Goal: Information Seeking & Learning: Learn about a topic

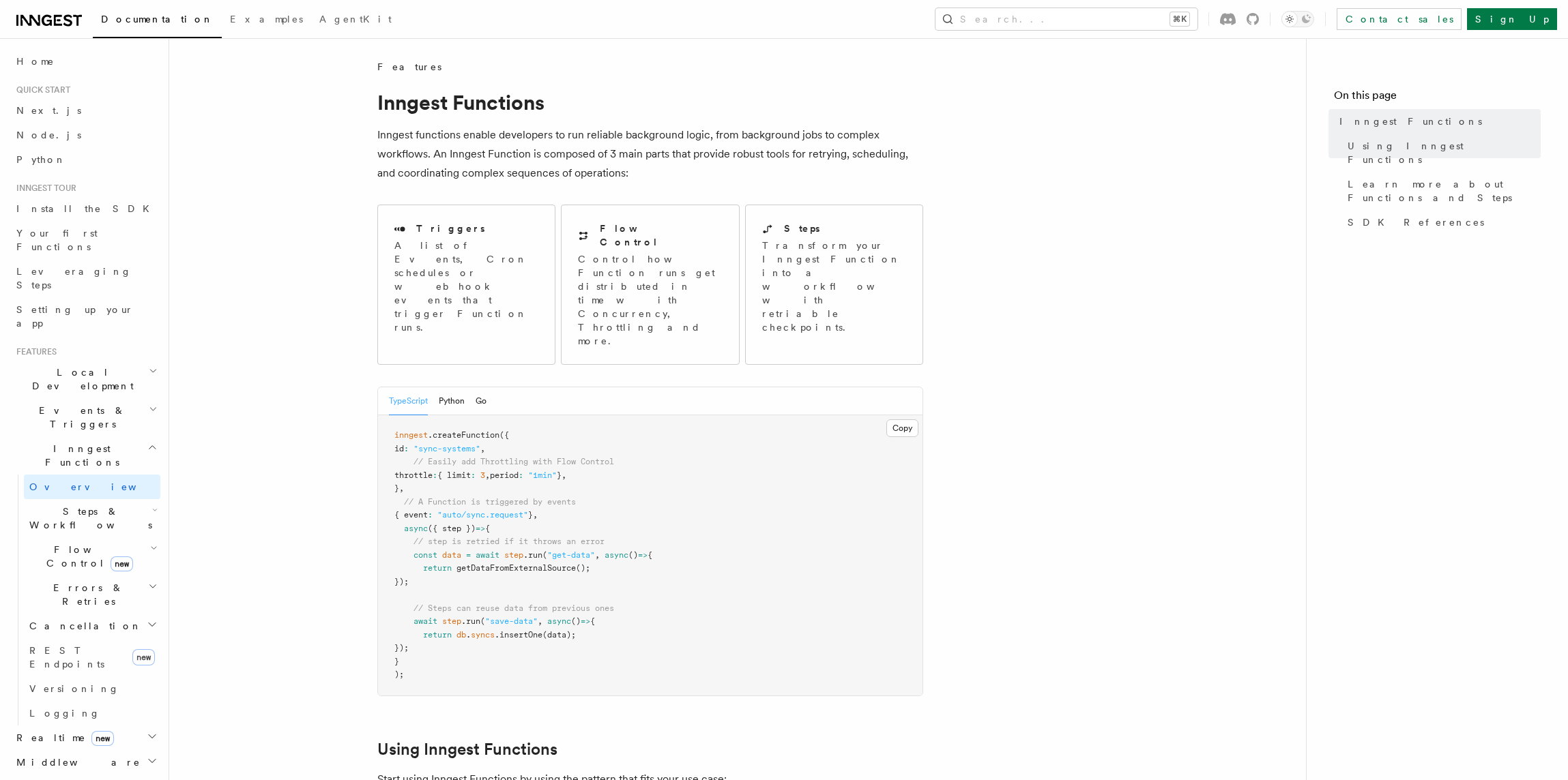
click at [62, 404] on span "Events & Triggers" at bounding box center [80, 417] width 138 height 27
click at [57, 443] on span "Overview" at bounding box center [99, 449] width 141 height 11
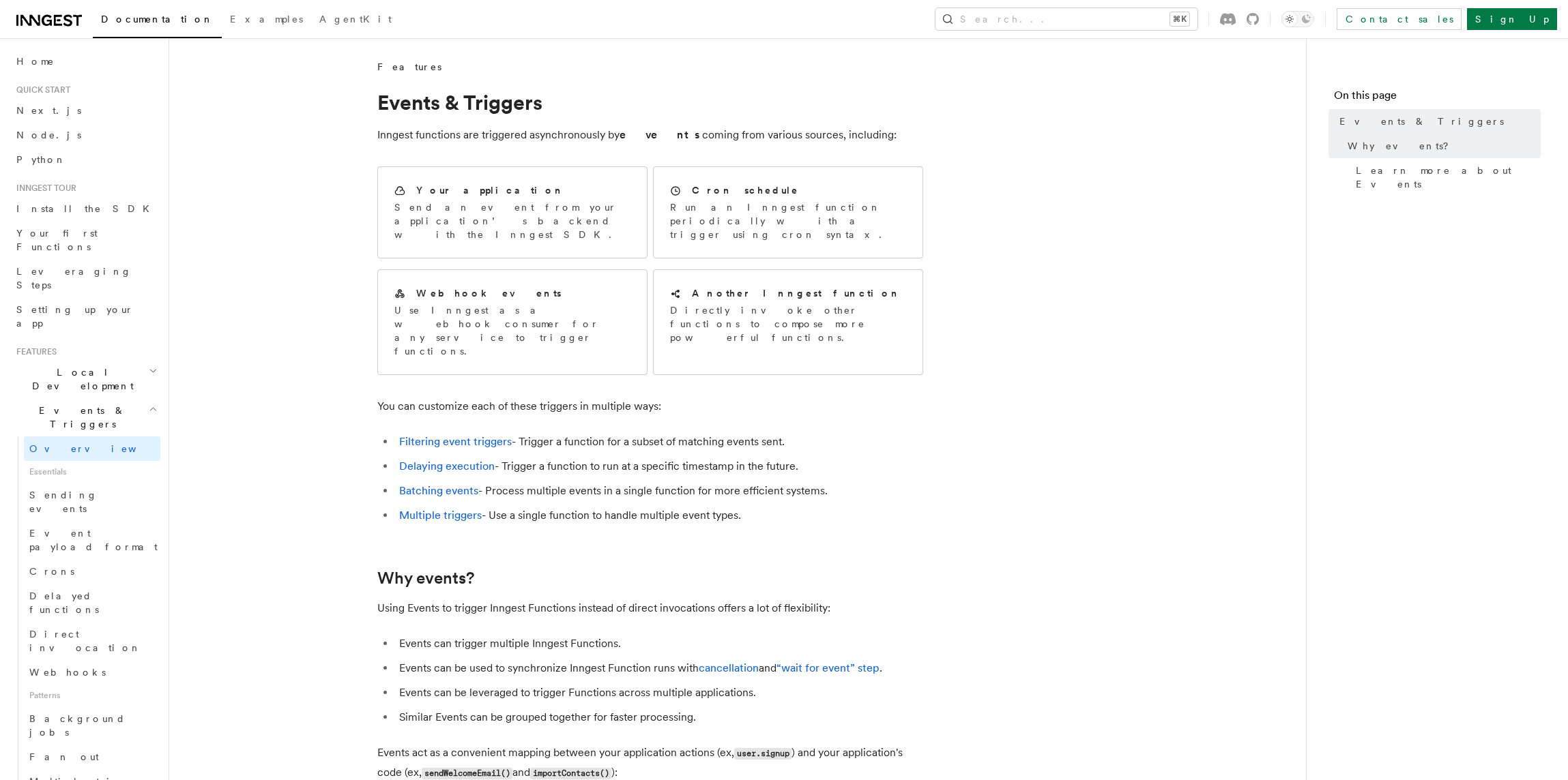
click at [81, 404] on span "Events & Triggers" at bounding box center [80, 417] width 138 height 27
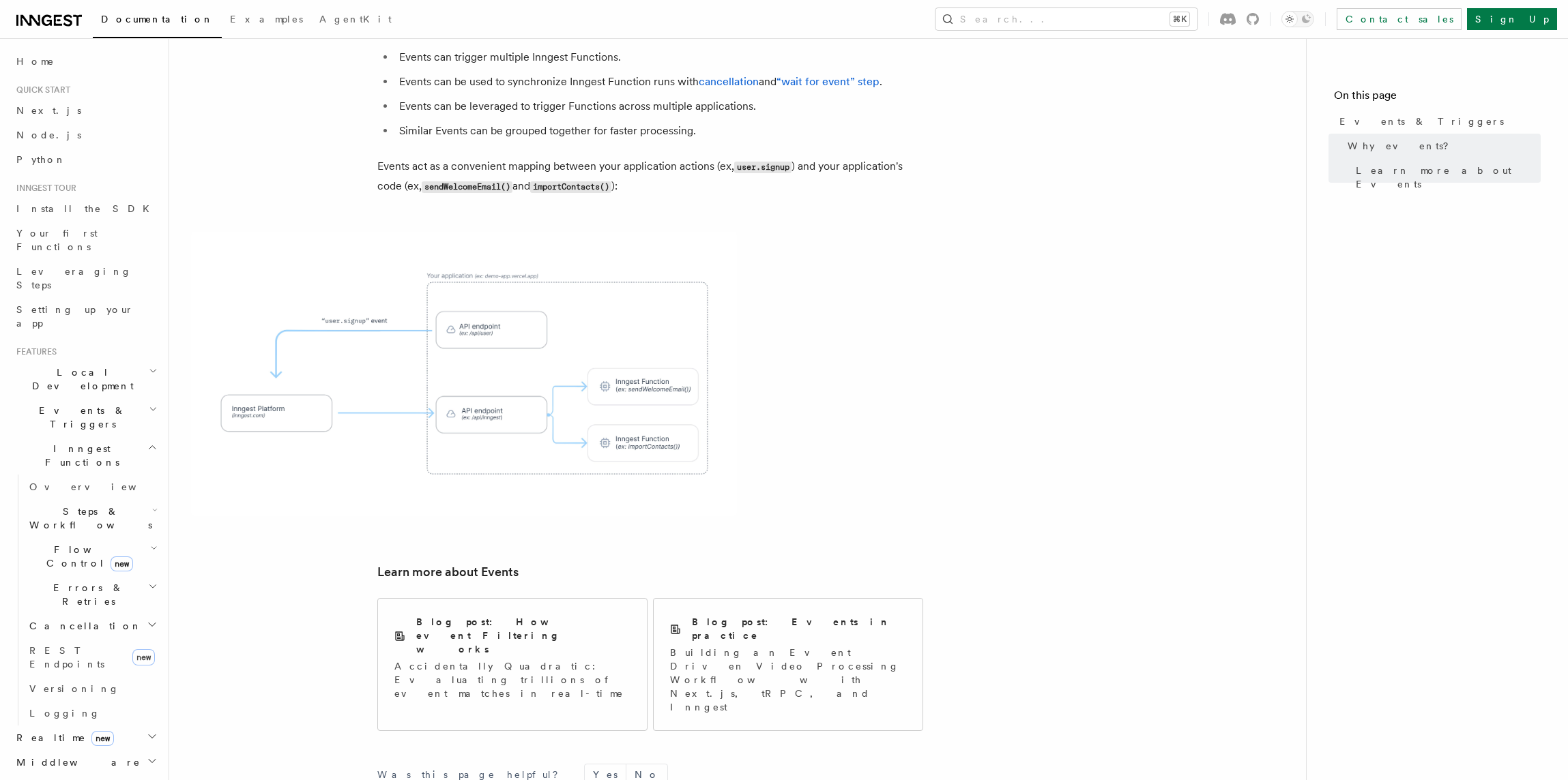
scroll to position [3, 0]
click at [66, 540] on span "Flow Control new" at bounding box center [87, 553] width 126 height 27
click at [60, 580] on span "Overview" at bounding box center [112, 585] width 141 height 11
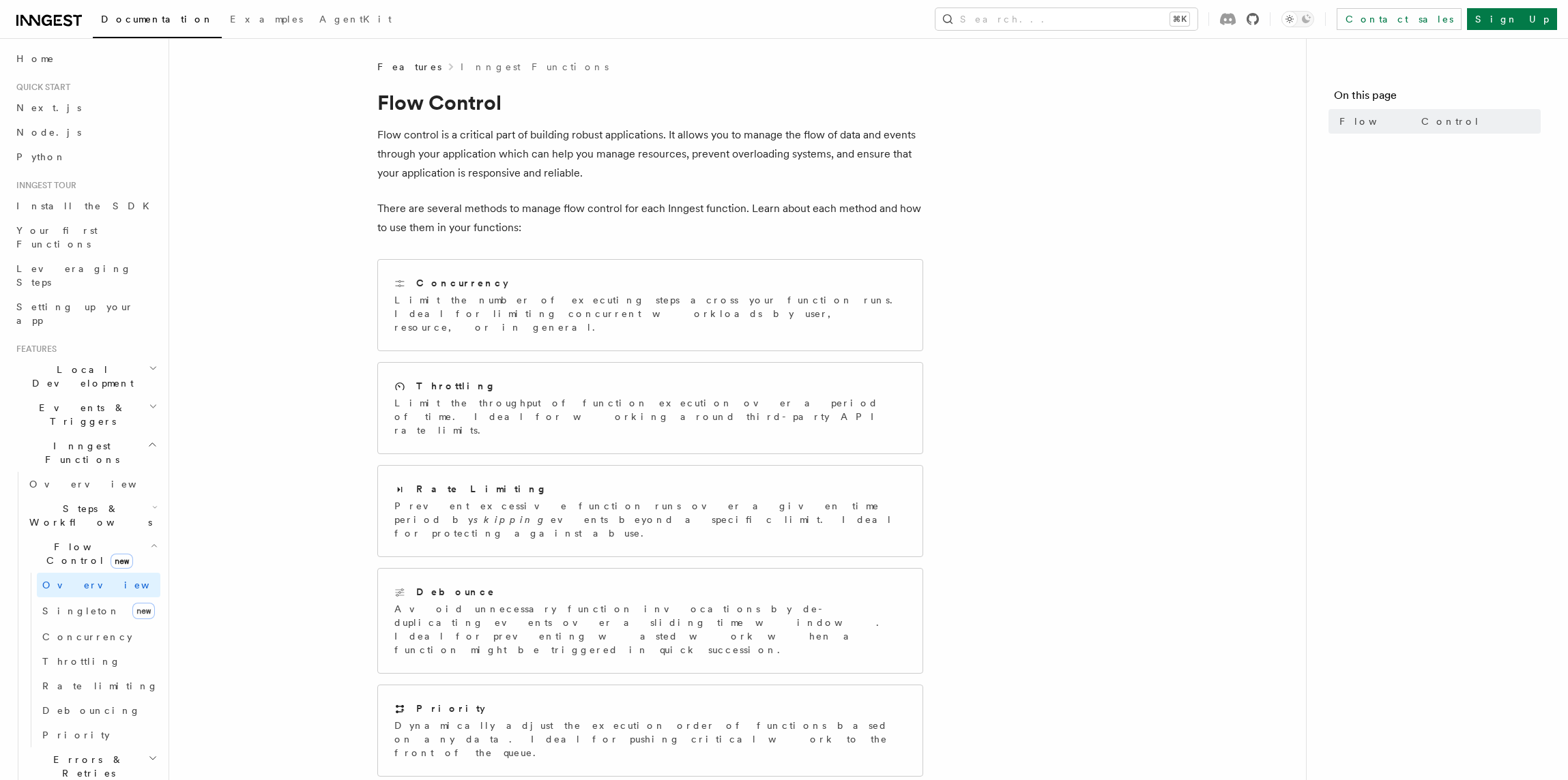
click at [1259, 15] on icon at bounding box center [1253, 20] width 13 height 13
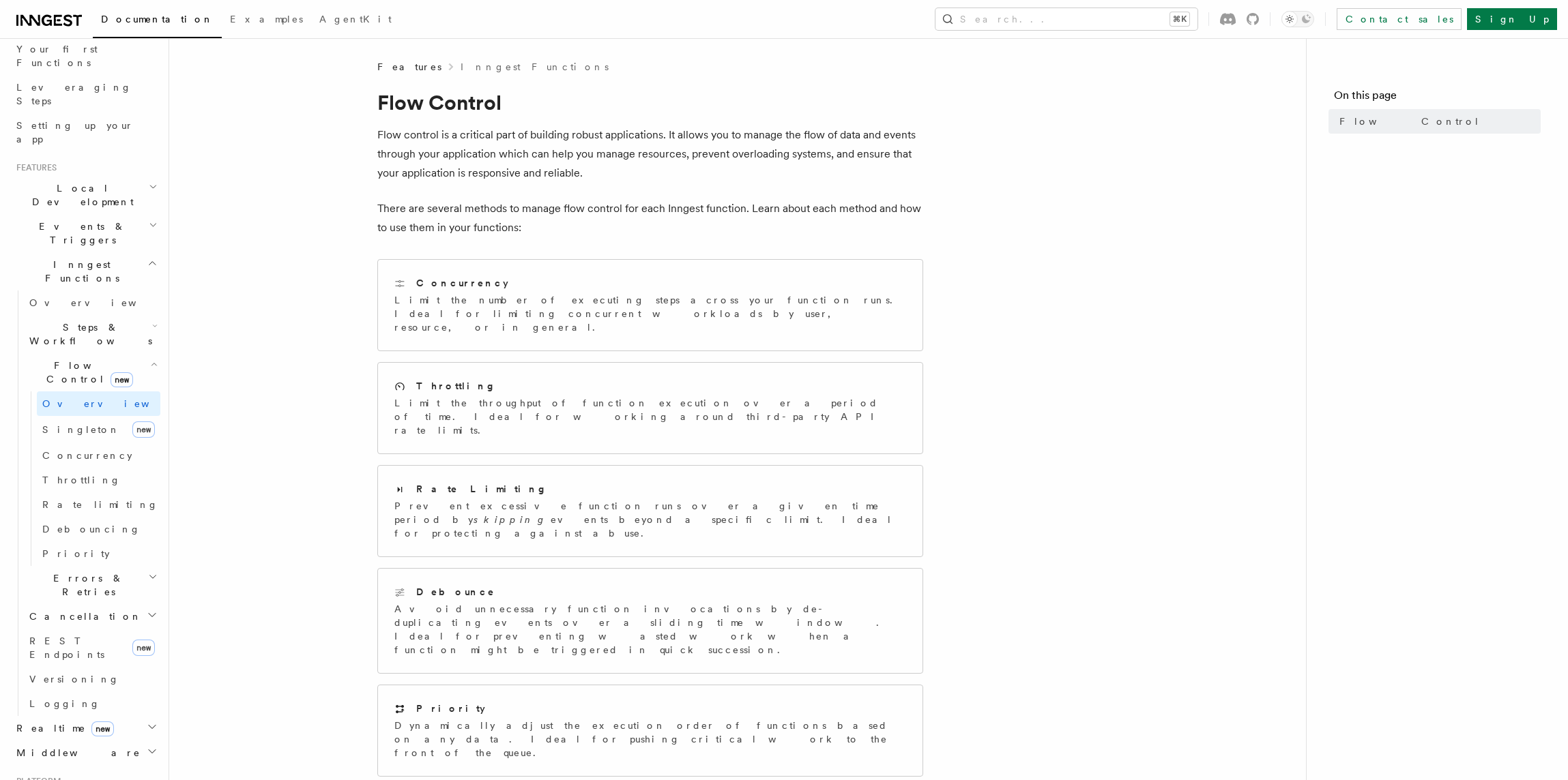
scroll to position [203, 0]
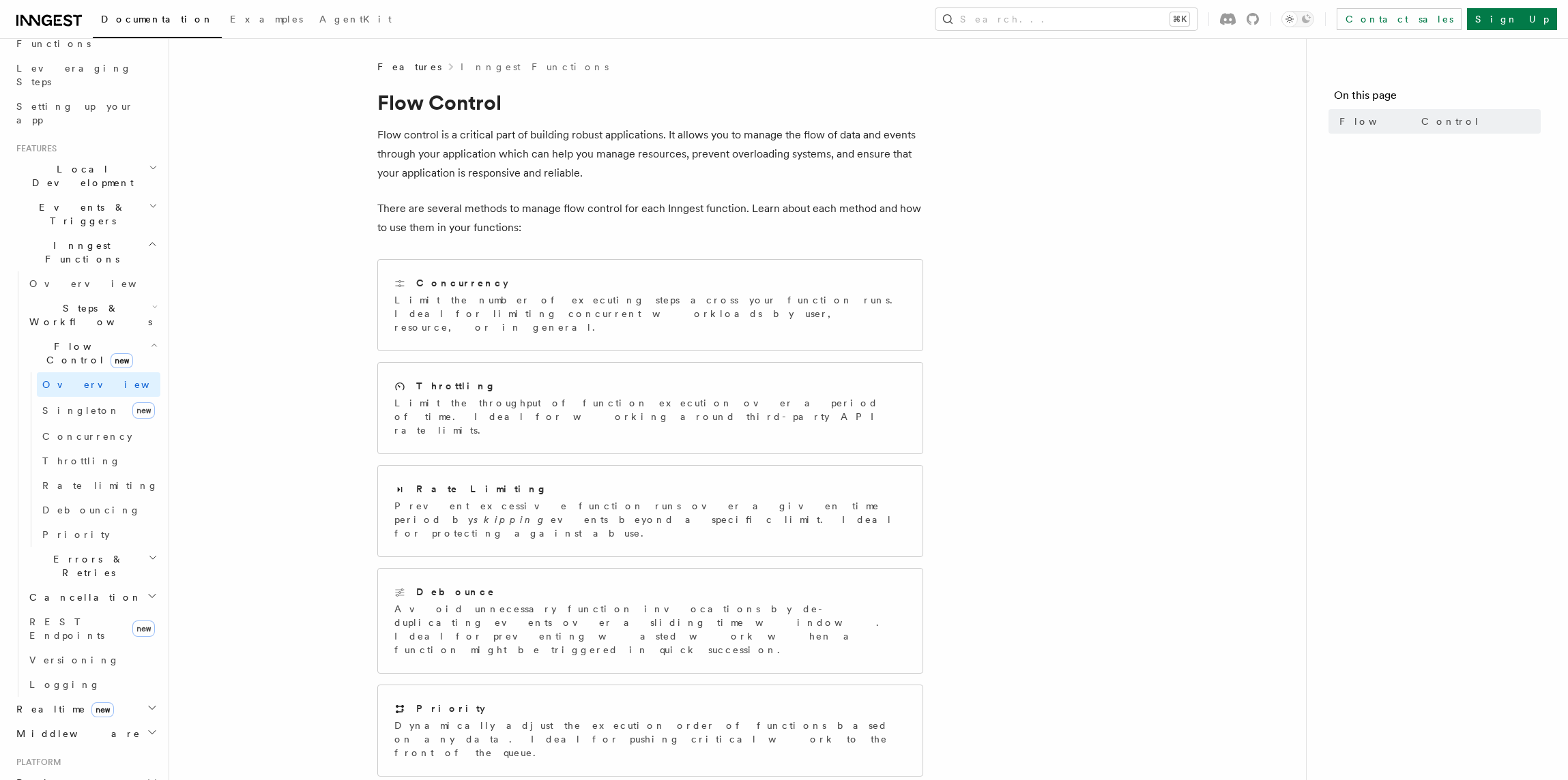
click at [39, 727] on span "Middleware" at bounding box center [76, 733] width 130 height 13
click at [230, 18] on span "Examples" at bounding box center [266, 19] width 73 height 11
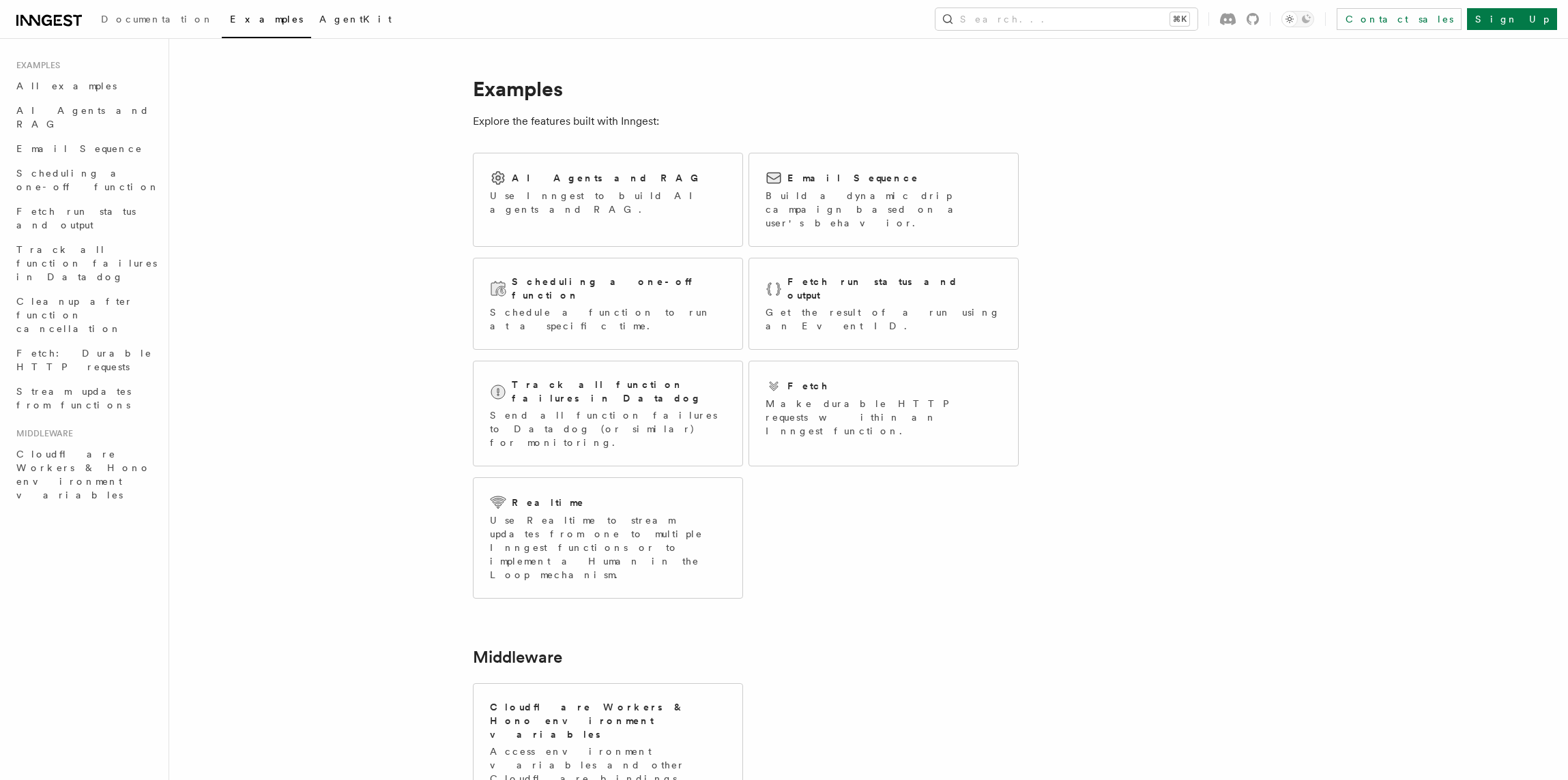
click at [319, 15] on span "AgentKit" at bounding box center [355, 19] width 72 height 11
